Goal: Transaction & Acquisition: Purchase product/service

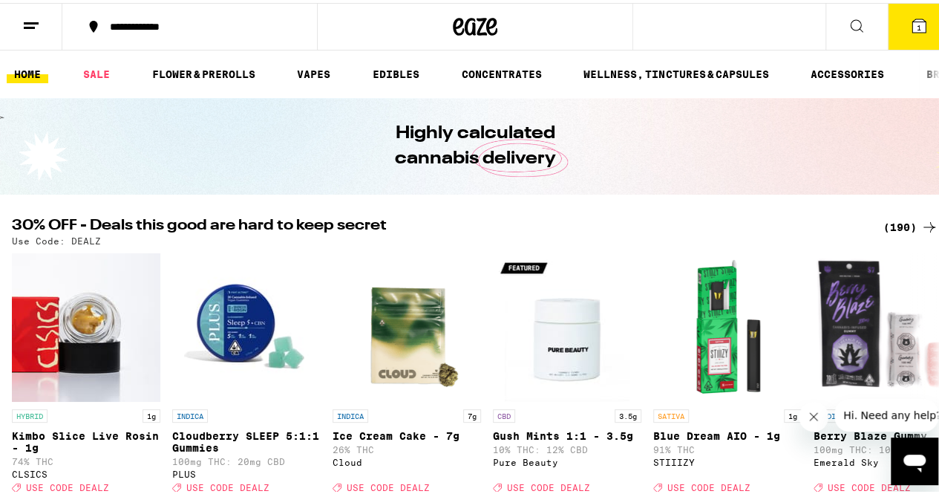
click at [892, 224] on div "(190)" at bounding box center [910, 224] width 55 height 18
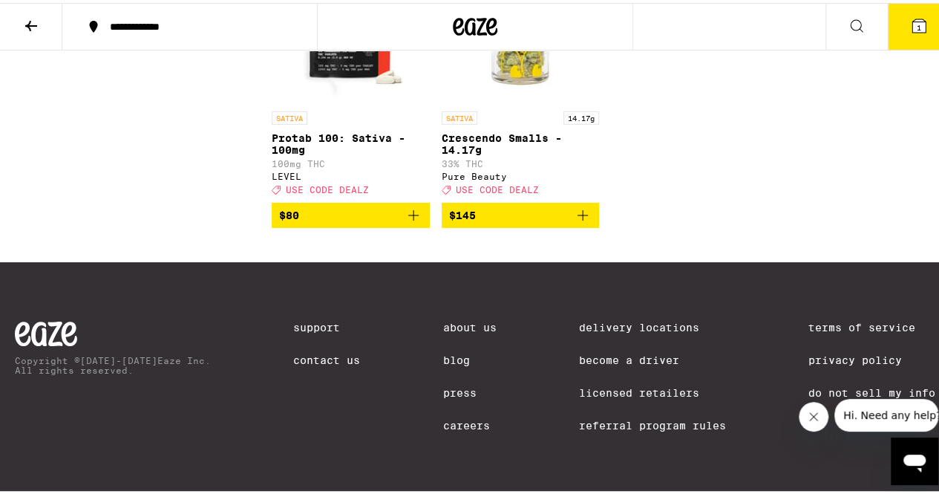
scroll to position [14082, 0]
